Goal: Transaction & Acquisition: Subscribe to service/newsletter

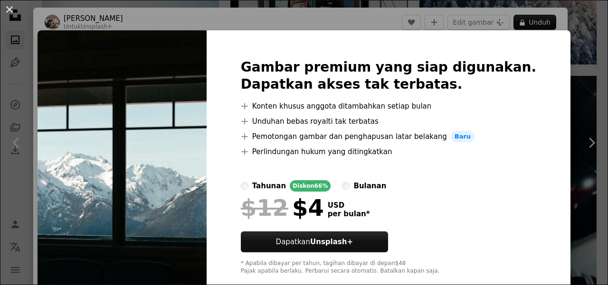
scroll to position [19, 0]
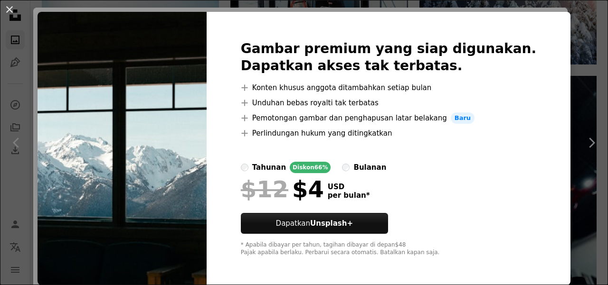
click at [363, 168] on div "bulanan" at bounding box center [369, 167] width 33 height 11
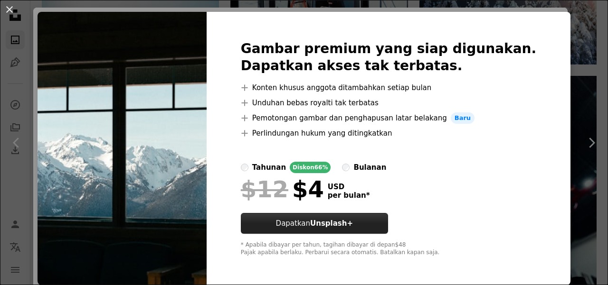
click at [379, 224] on button "Dapatkan Unsplash+" at bounding box center [314, 223] width 147 height 21
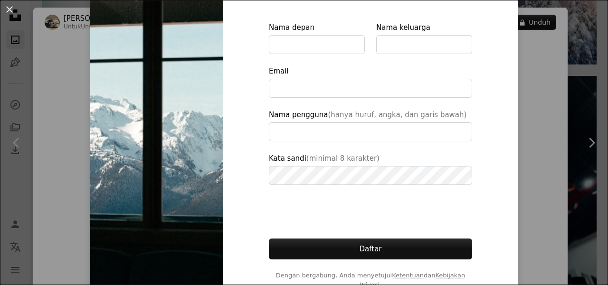
scroll to position [113, 0]
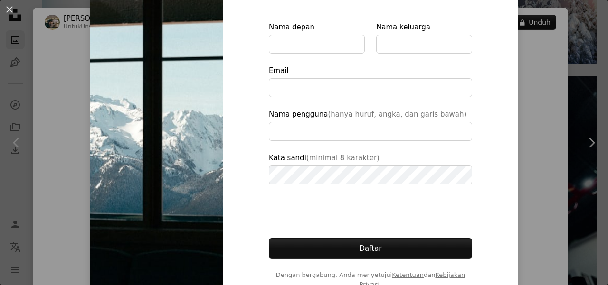
type input "**********"
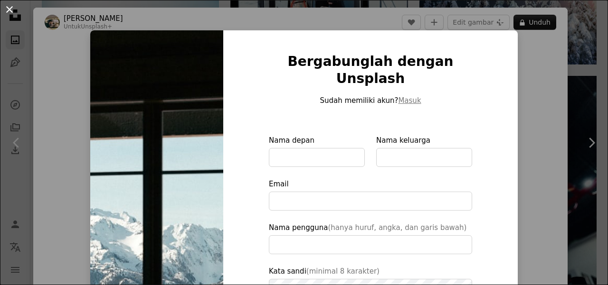
click at [11, 15] on button "An X shape" at bounding box center [9, 9] width 11 height 11
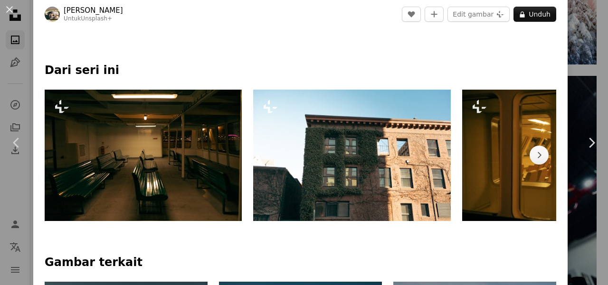
scroll to position [403, 0]
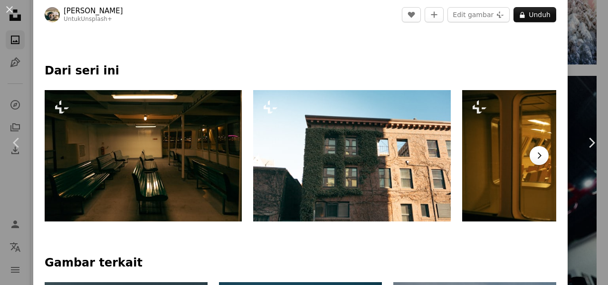
click at [534, 159] on icon "Chevron right" at bounding box center [538, 155] width 9 height 9
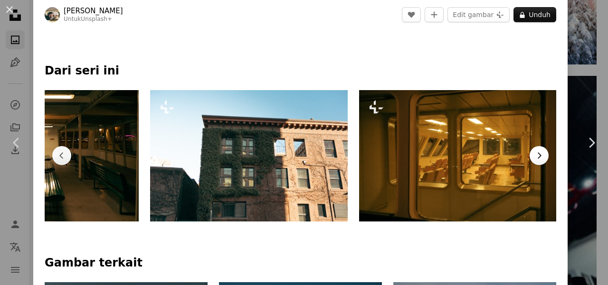
scroll to position [0, 111]
click at [69, 160] on button "Chevron left" at bounding box center [61, 155] width 19 height 19
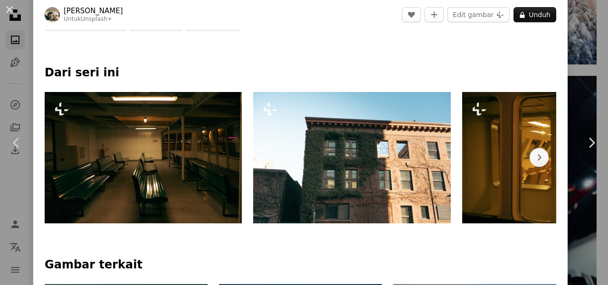
scroll to position [402, 0]
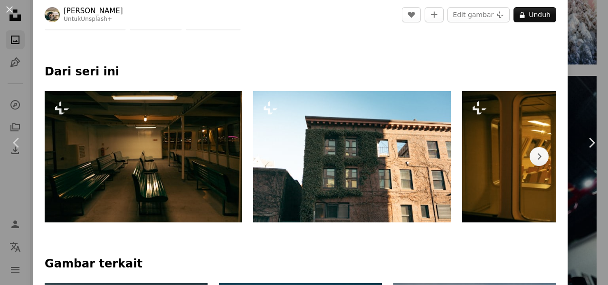
click at [213, 192] on img at bounding box center [143, 157] width 197 height 132
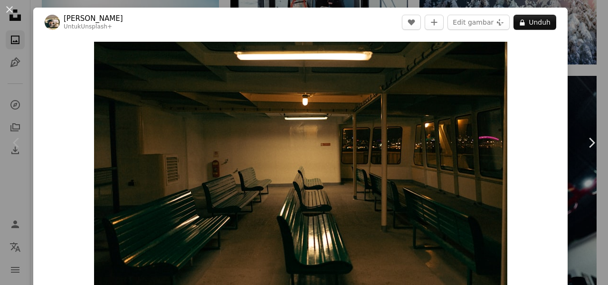
click at [326, 32] on header "Hans Untuk Unsplash+ A heart A plus sign Edit gambar Plus sign for Unsplash+ A …" at bounding box center [300, 22] width 534 height 29
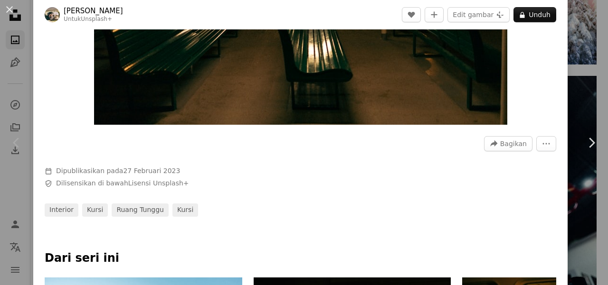
scroll to position [203, 0]
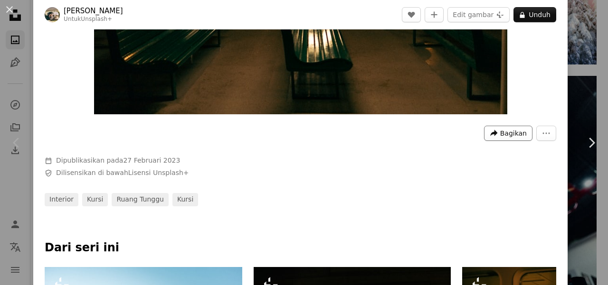
click at [500, 136] on span "Bagikan" at bounding box center [513, 133] width 27 height 14
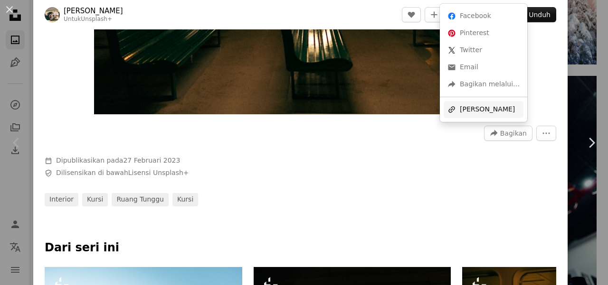
click at [479, 106] on div "A URL sharing icon (chains) [PERSON_NAME]" at bounding box center [483, 109] width 80 height 17
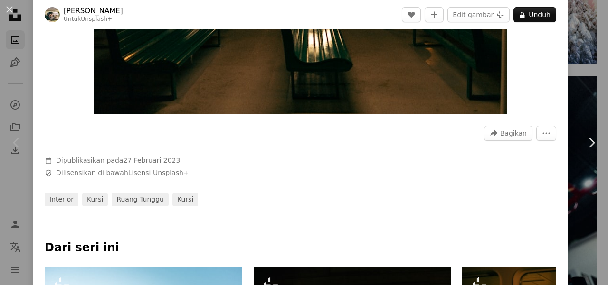
click at [481, 177] on div "A forward-right arrow Bagikan More Actions Calendar outlined Dipublikasikan pad…" at bounding box center [300, 162] width 534 height 87
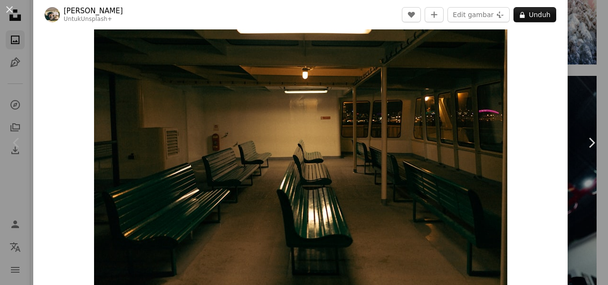
scroll to position [35, 0]
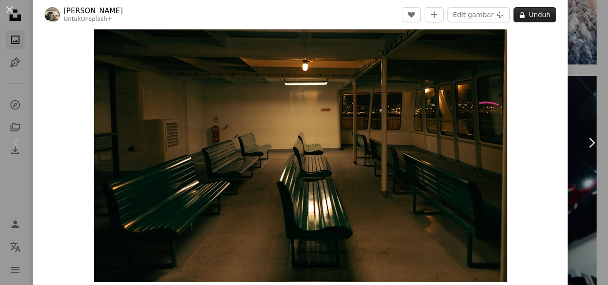
click at [536, 13] on button "A lock Unduh" at bounding box center [534, 14] width 43 height 15
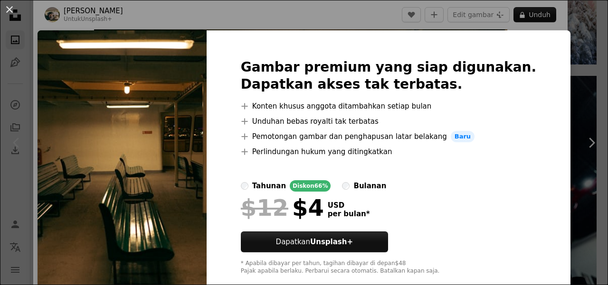
scroll to position [19, 0]
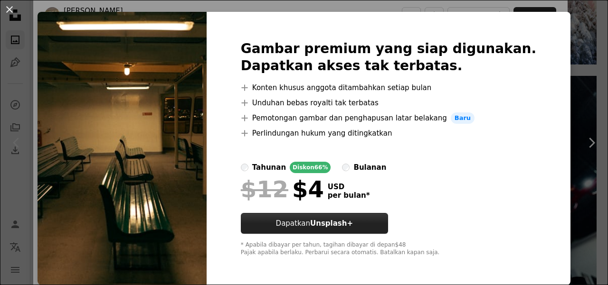
click at [345, 229] on button "Dapatkan Unsplash+" at bounding box center [314, 223] width 147 height 21
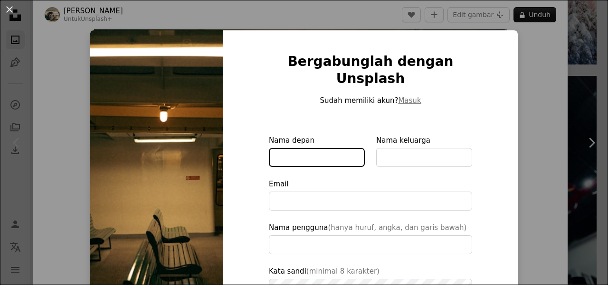
click at [324, 148] on input "Nama depan" at bounding box center [317, 157] width 96 height 19
click at [333, 110] on div at bounding box center [370, 120] width 203 height 28
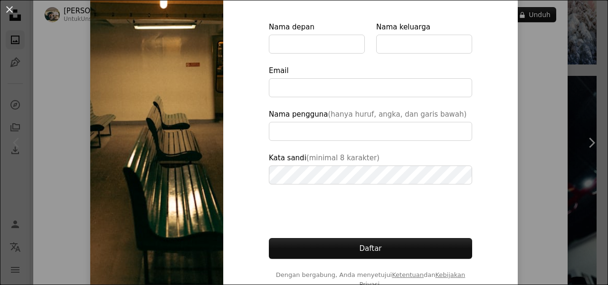
scroll to position [113, 0]
type input "**********"
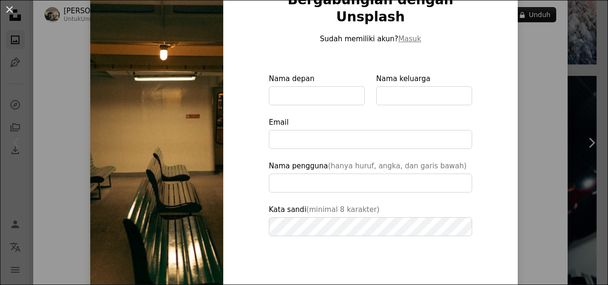
scroll to position [9, 0]
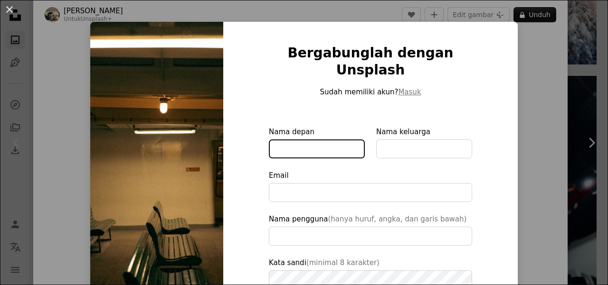
click at [340, 140] on input "Nama depan" at bounding box center [317, 149] width 96 height 19
click at [60, 103] on div "An X shape Bergabunglah dengan Unsplash Sudah memiliki akun? Masuk Nama depan N…" at bounding box center [304, 142] width 608 height 285
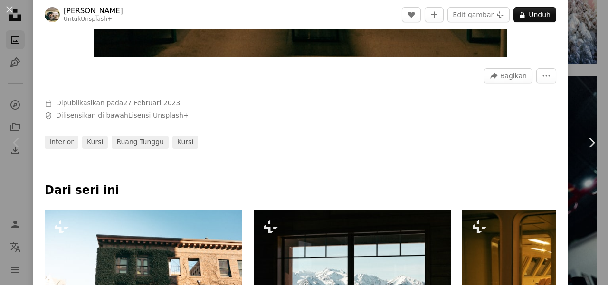
scroll to position [260, 0]
